Goal: Information Seeking & Learning: Learn about a topic

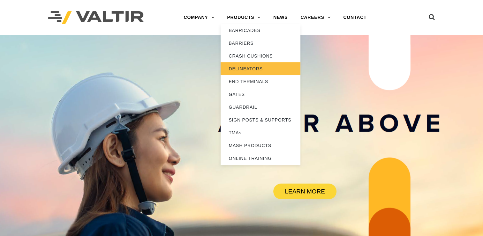
click at [238, 73] on link "DELINEATORS" at bounding box center [261, 68] width 80 height 13
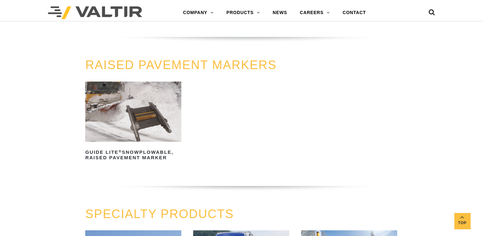
scroll to position [336, 0]
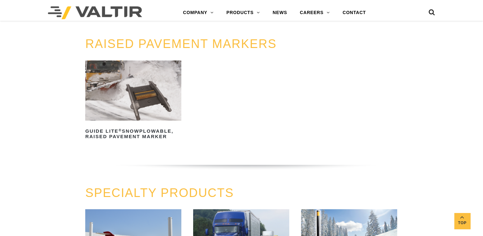
click at [213, 45] on link "RAISED PAVEMENT MARKERS" at bounding box center [180, 43] width 191 height 13
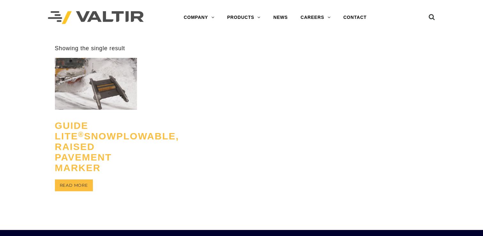
click at [90, 156] on h2 "GUIDE LITE ® Snowplowable, Raised Pavement Marker" at bounding box center [96, 146] width 82 height 62
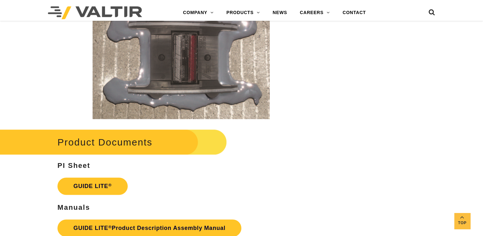
scroll to position [997, 0]
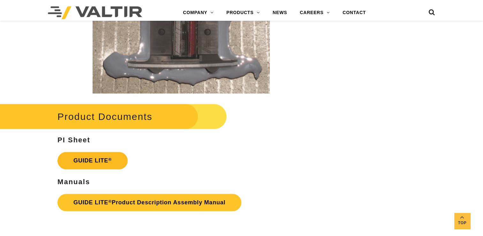
click at [92, 161] on link "GUIDE LITE ®" at bounding box center [92, 160] width 70 height 17
